Goal: Register for event/course

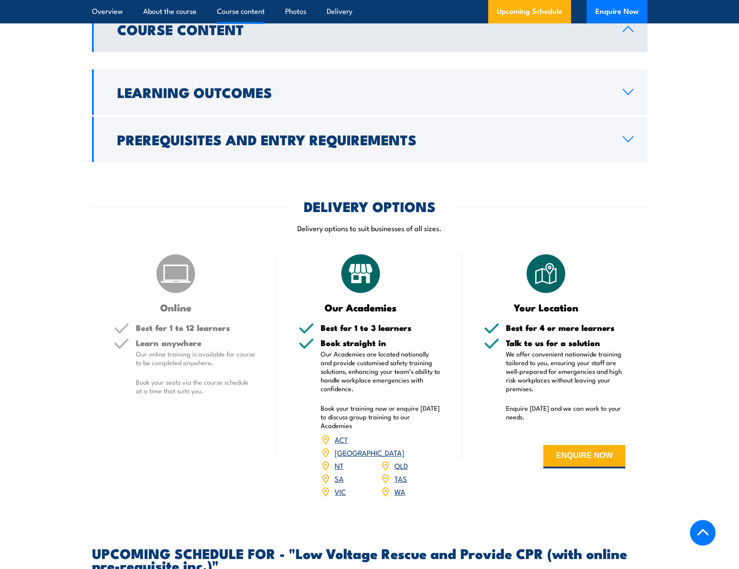
scroll to position [737, 0]
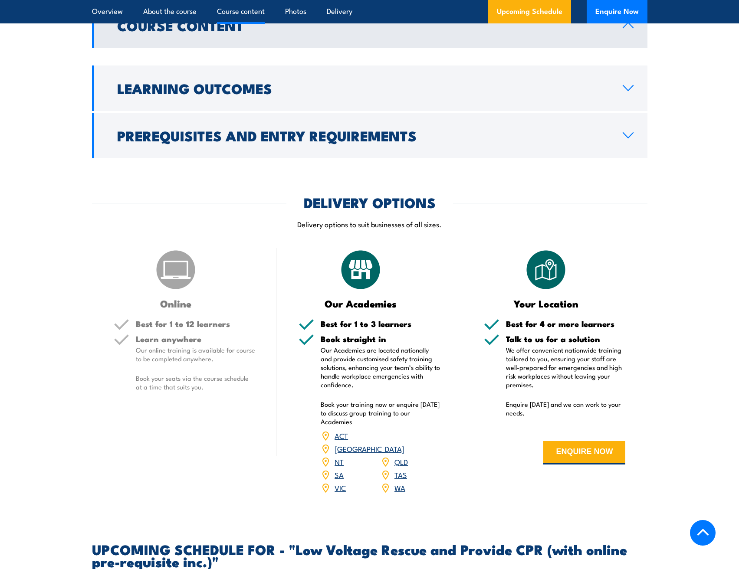
click at [403, 456] on link "QLD" at bounding box center [400, 461] width 13 height 10
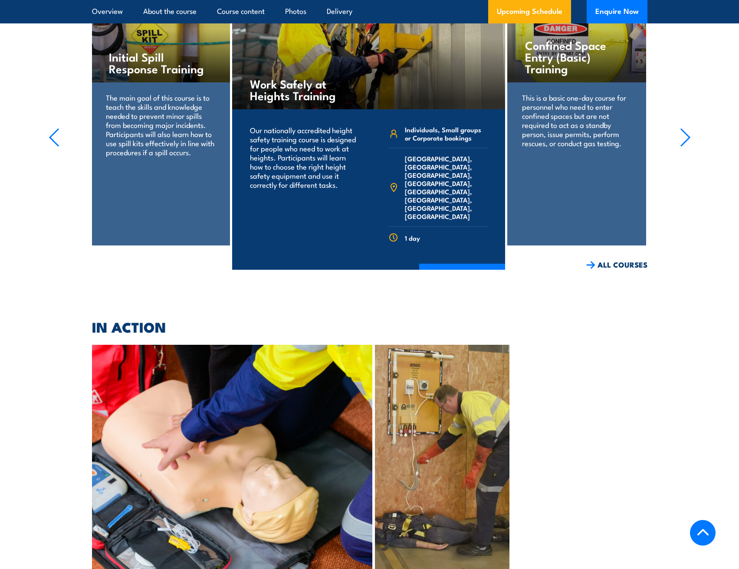
scroll to position [1484, 0]
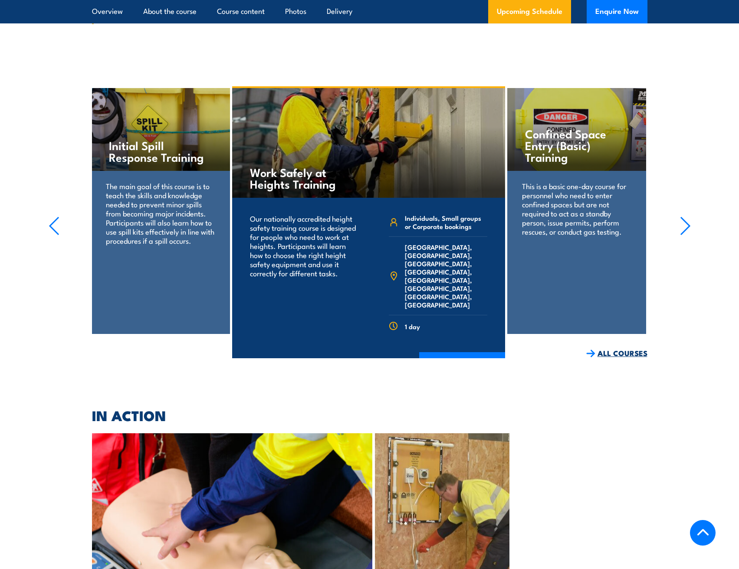
click at [621, 348] on link "ALL COURSES" at bounding box center [616, 353] width 61 height 10
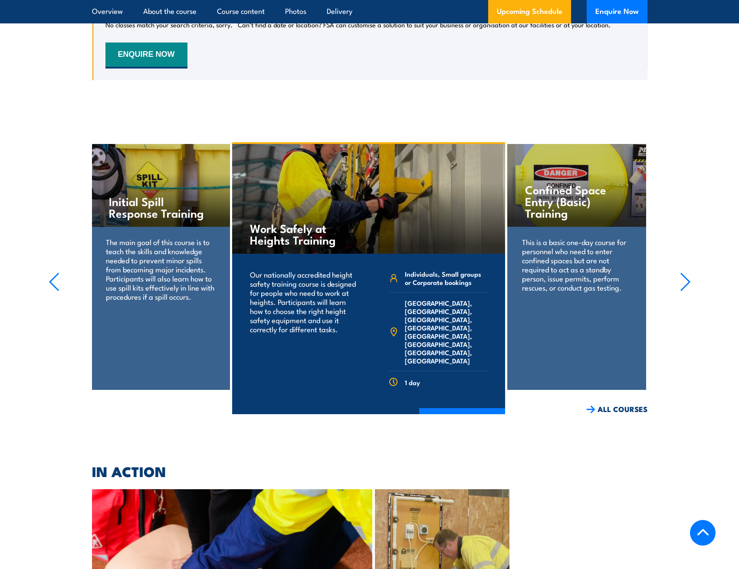
scroll to position [1475, 0]
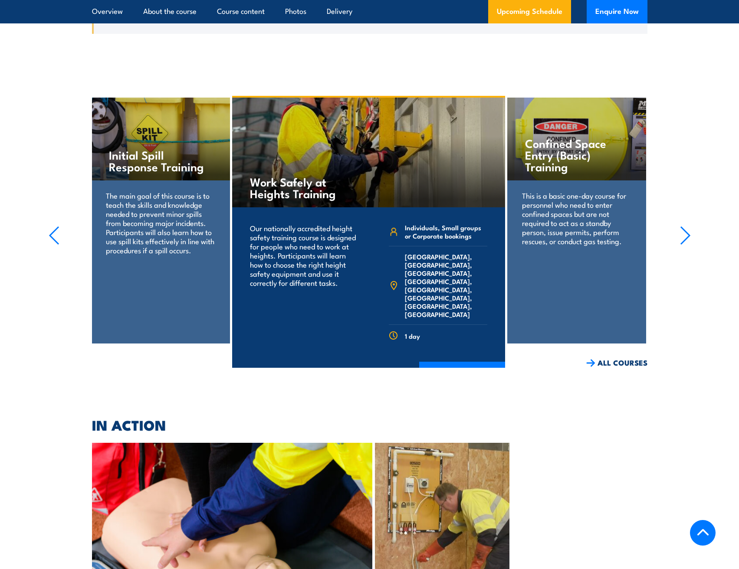
click at [683, 226] on icon "button" at bounding box center [685, 235] width 11 height 19
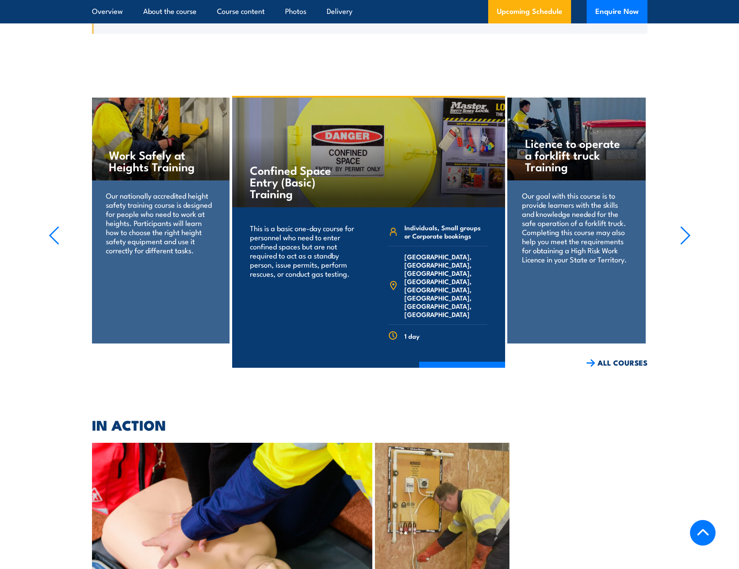
click at [683, 226] on icon "button" at bounding box center [685, 235] width 11 height 19
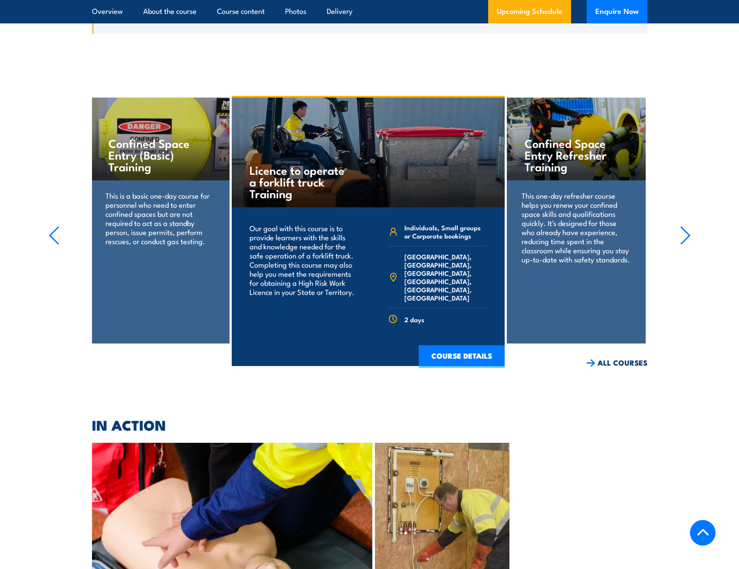
click at [683, 226] on icon "button" at bounding box center [685, 235] width 11 height 19
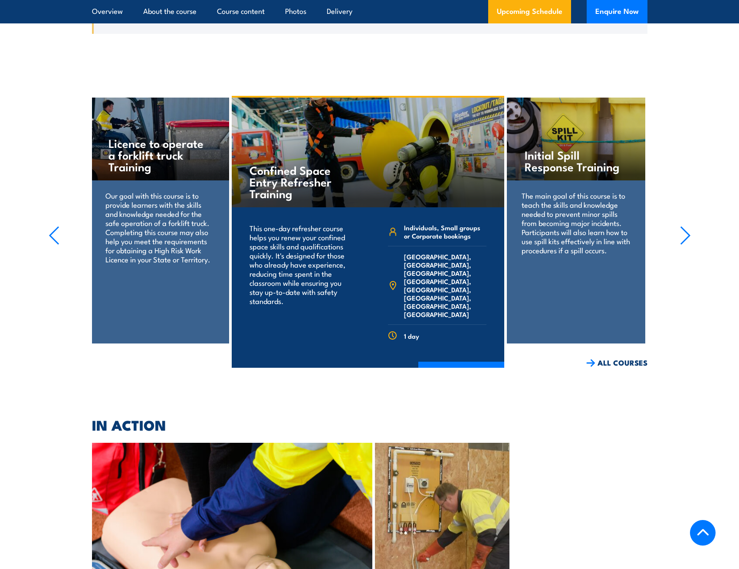
click at [683, 226] on icon "button" at bounding box center [685, 235] width 11 height 19
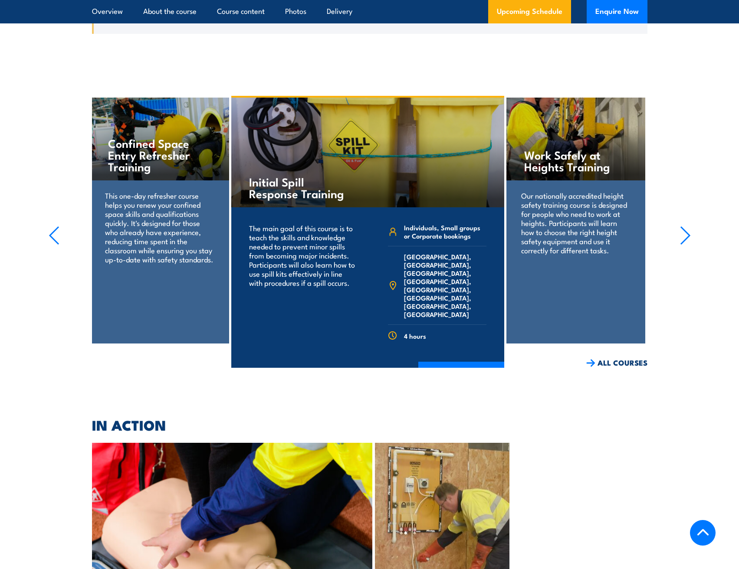
click at [683, 226] on icon "button" at bounding box center [685, 235] width 11 height 19
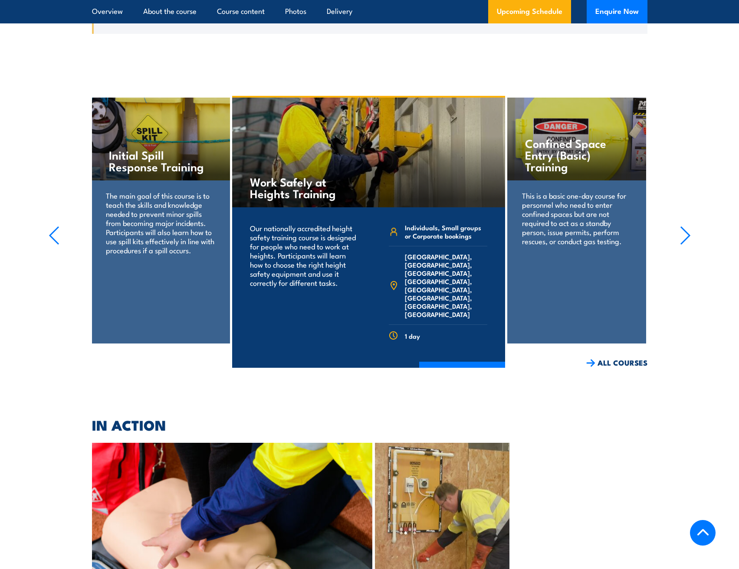
click at [683, 226] on icon "button" at bounding box center [685, 235] width 11 height 19
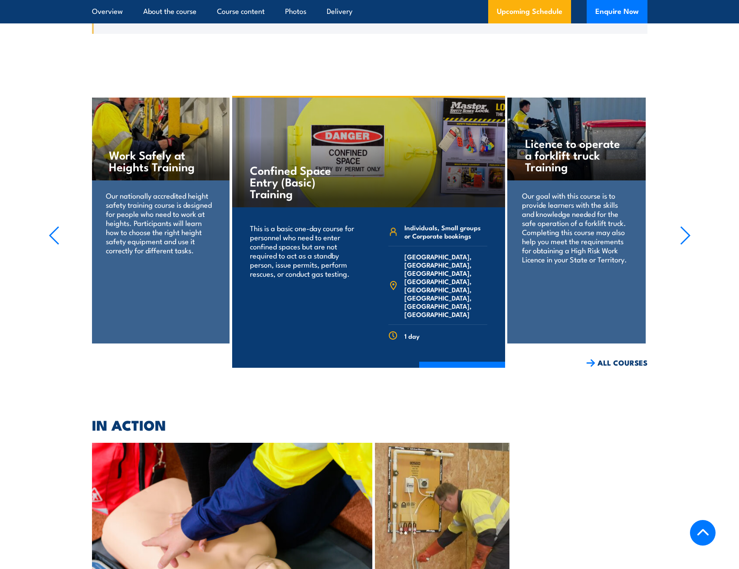
click at [683, 226] on icon "button" at bounding box center [685, 235] width 11 height 19
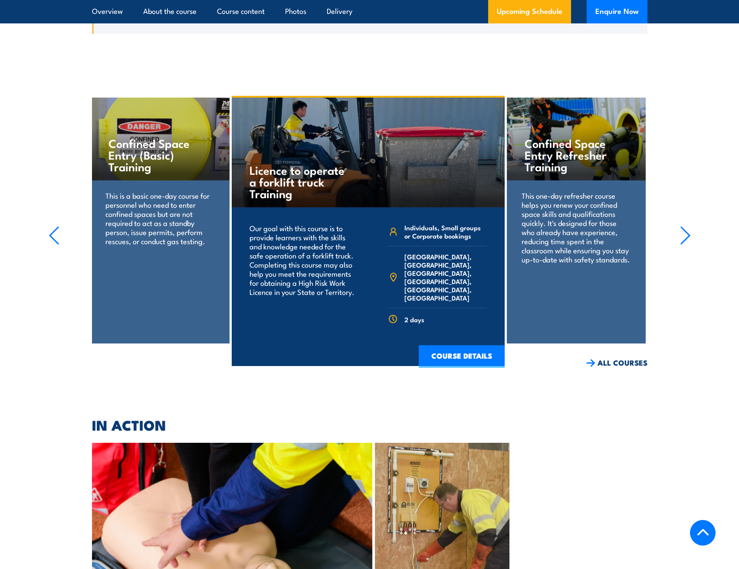
click at [683, 226] on icon "button" at bounding box center [685, 235] width 11 height 19
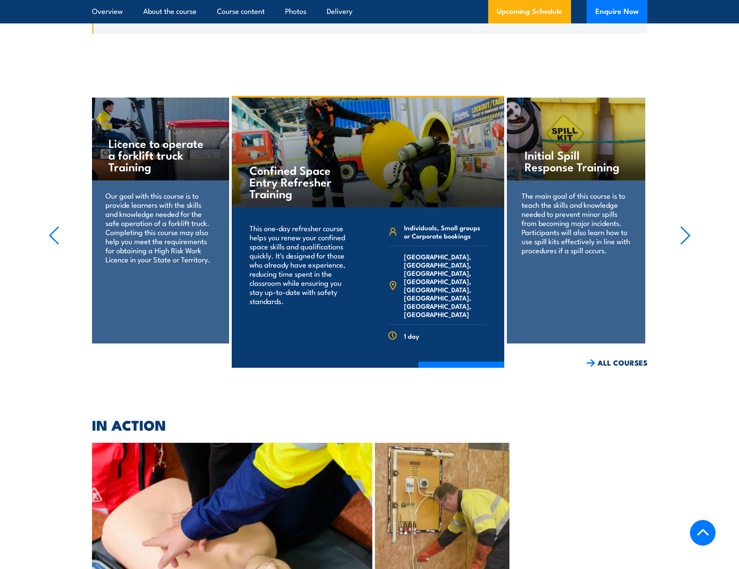
click at [683, 226] on icon "button" at bounding box center [685, 235] width 11 height 19
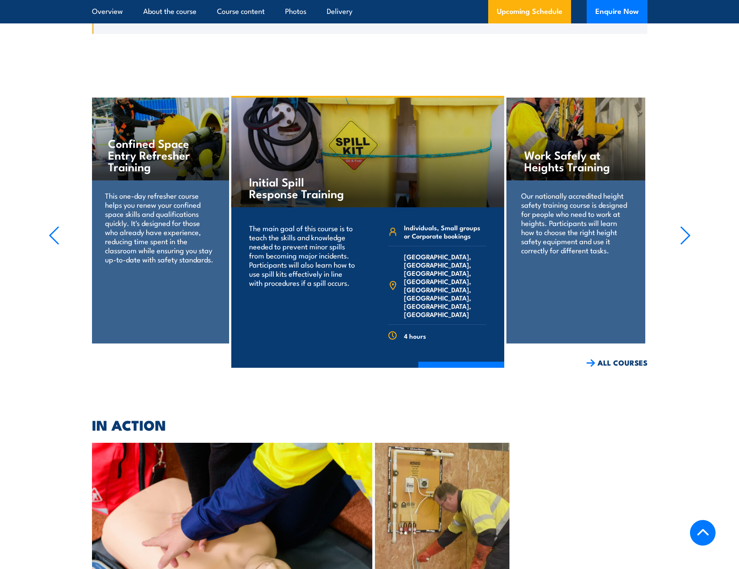
click at [683, 226] on icon "button" at bounding box center [685, 235] width 11 height 19
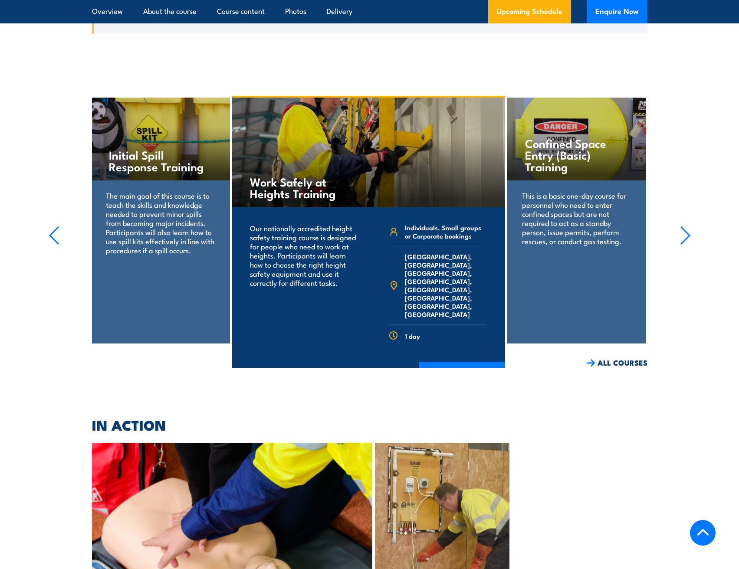
click at [683, 226] on icon "button" at bounding box center [685, 235] width 11 height 19
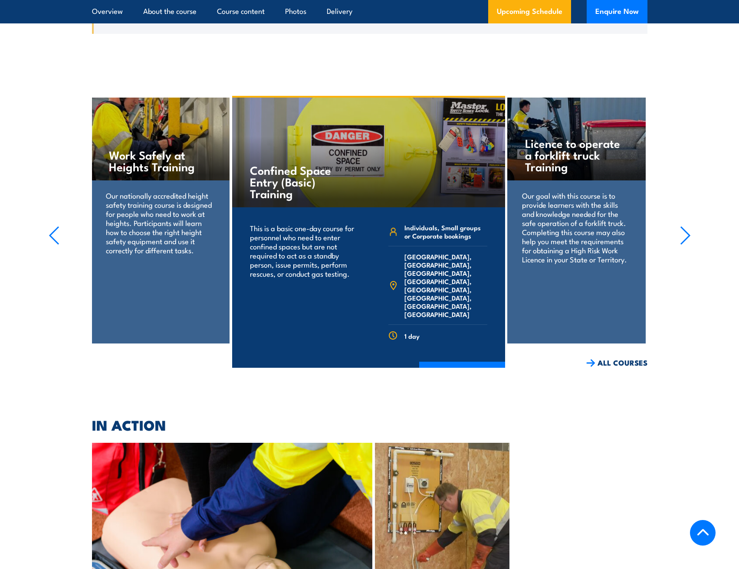
click at [683, 226] on icon "button" at bounding box center [685, 235] width 11 height 19
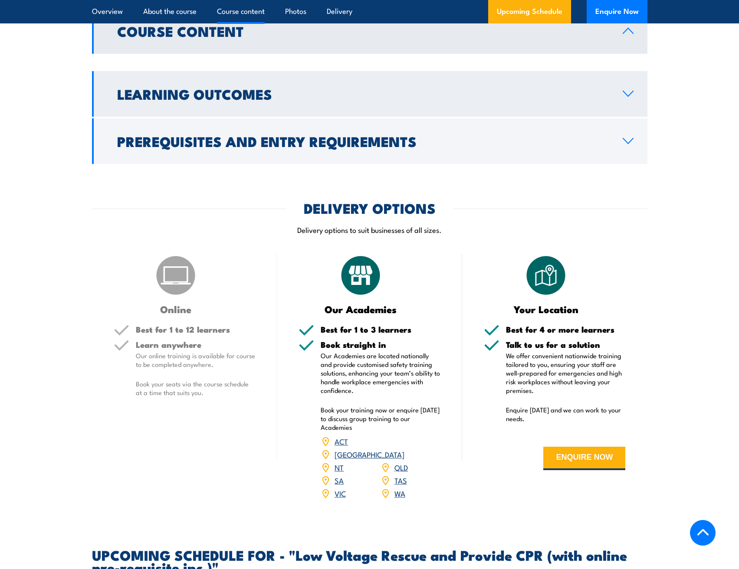
scroll to position [717, 0]
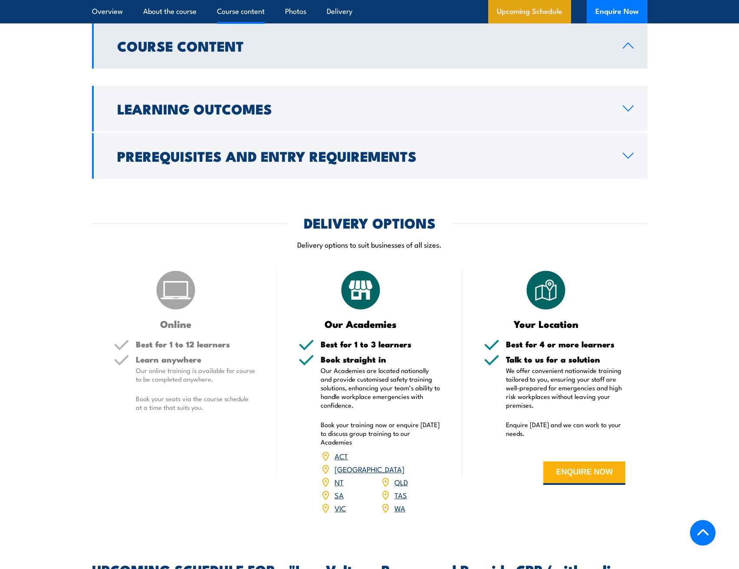
click at [539, 10] on link "Upcoming Schedule" at bounding box center [529, 11] width 83 height 23
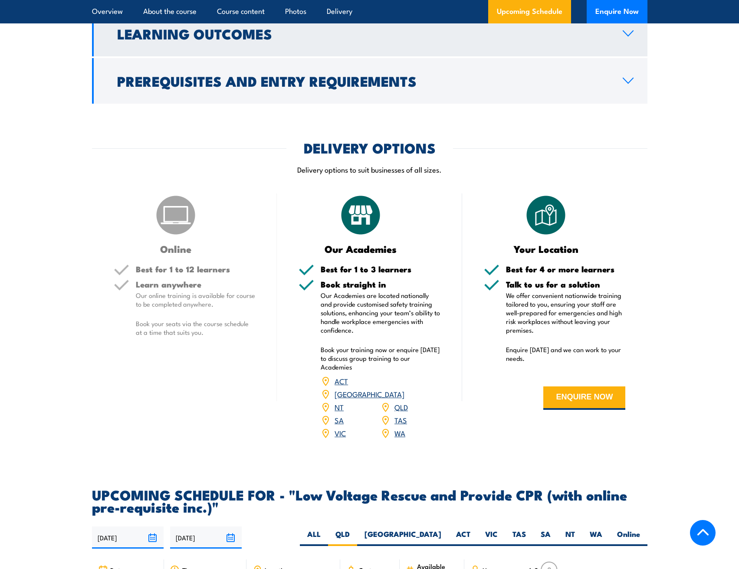
scroll to position [790, 0]
